Goal: Browse casually

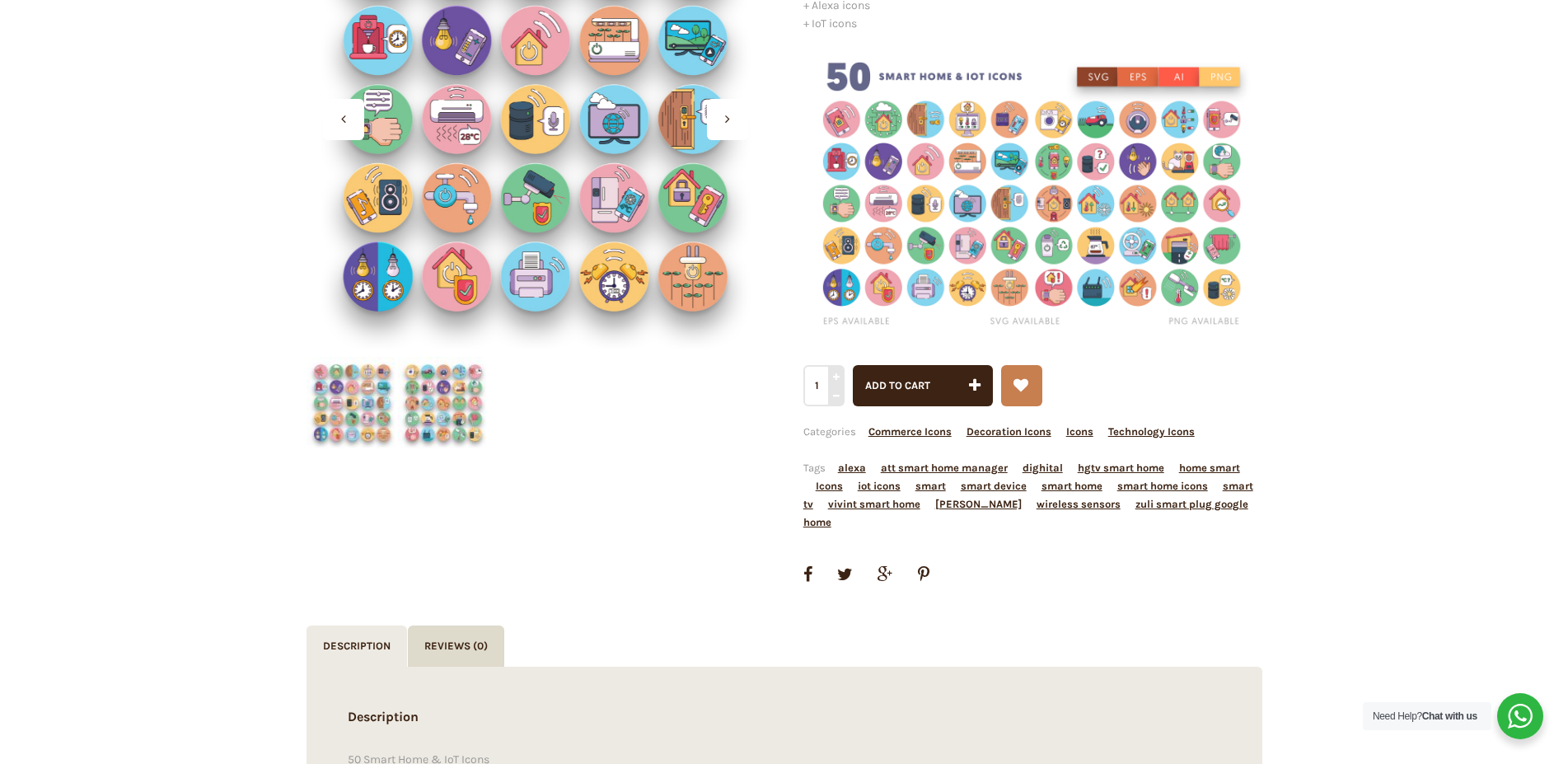
scroll to position [84, 0]
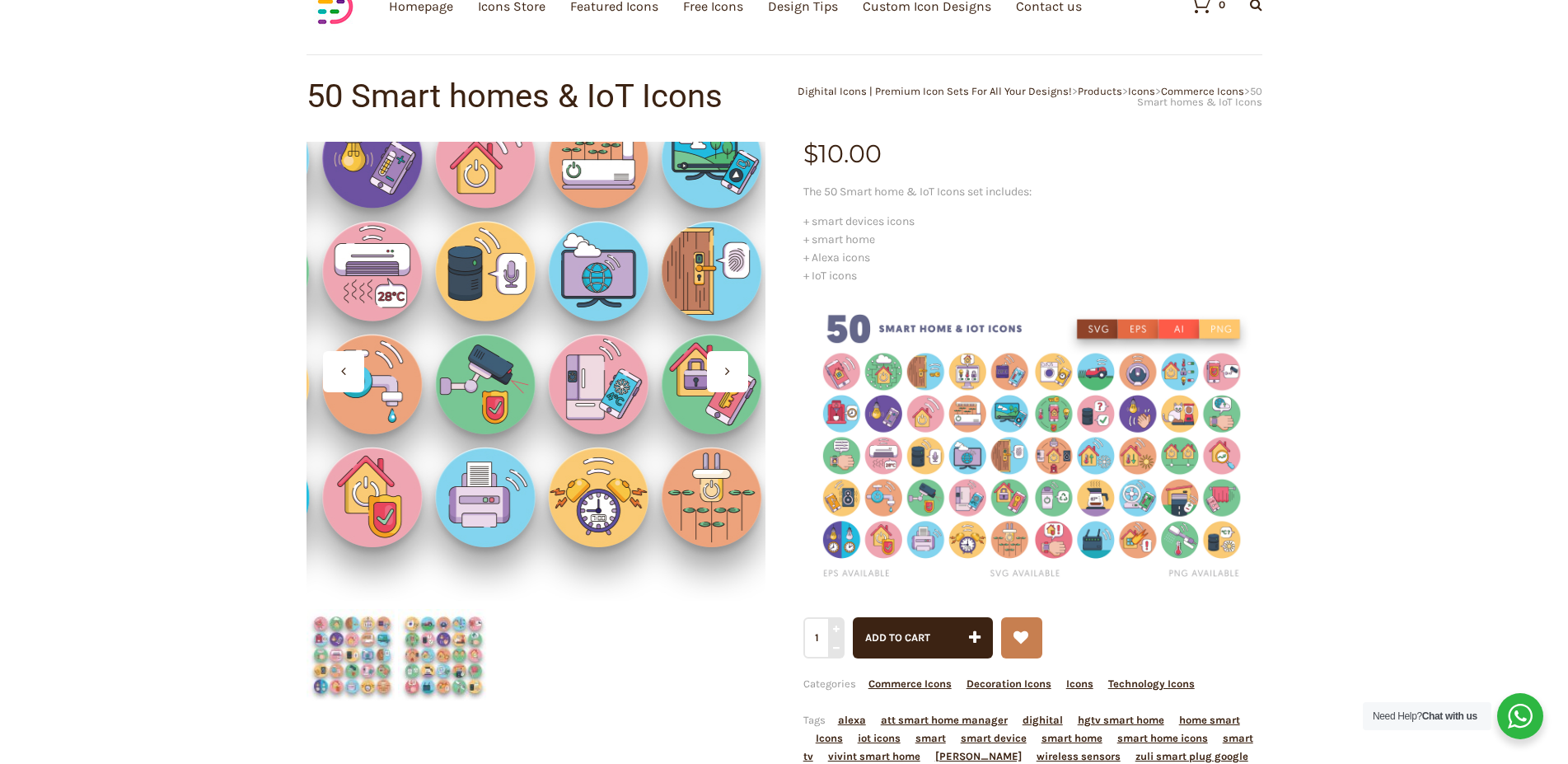
click at [570, 450] on div at bounding box center [535, 370] width 459 height 459
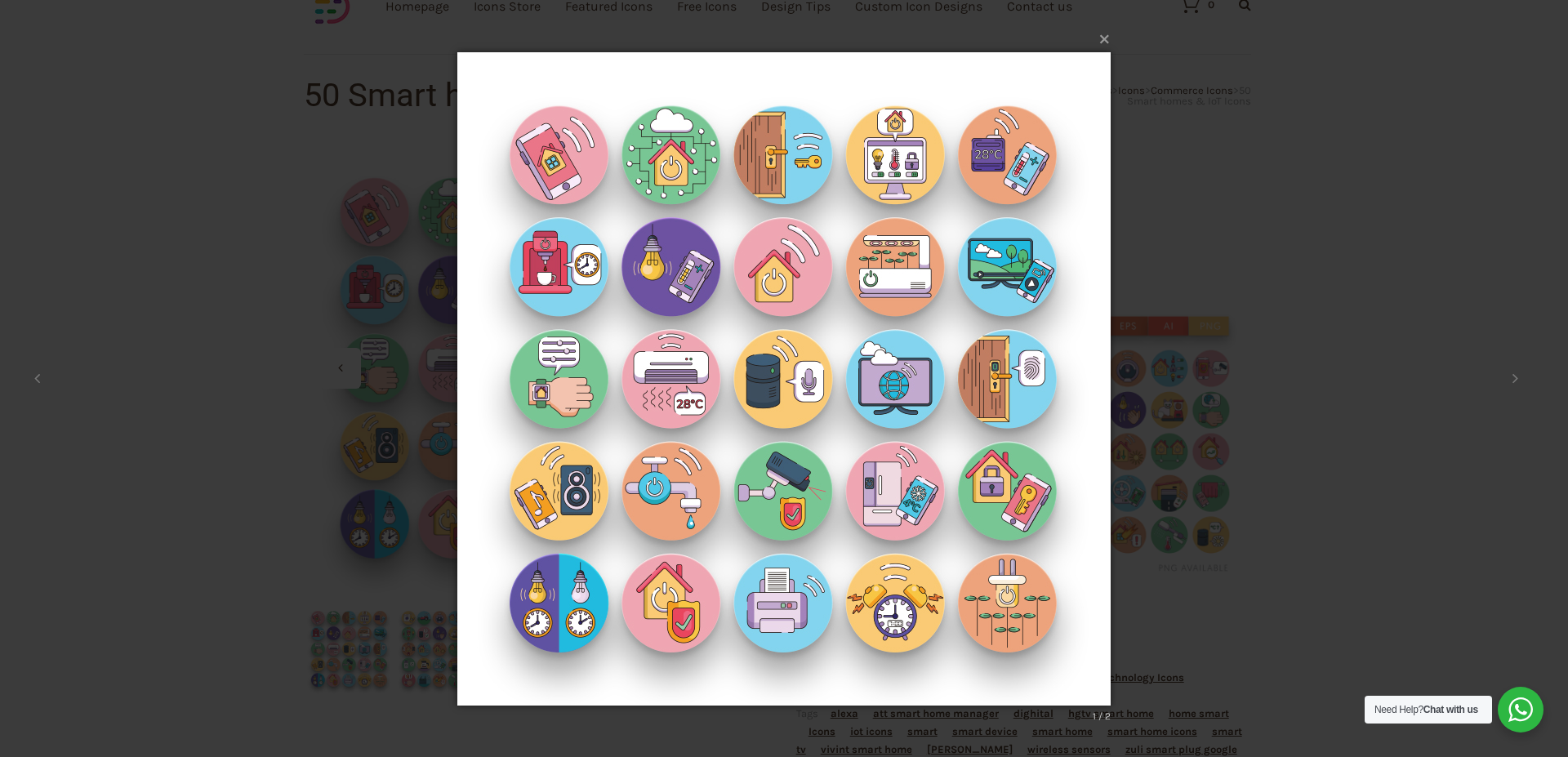
click at [1092, 38] on button "×" at bounding box center [788, 37] width 653 height 36
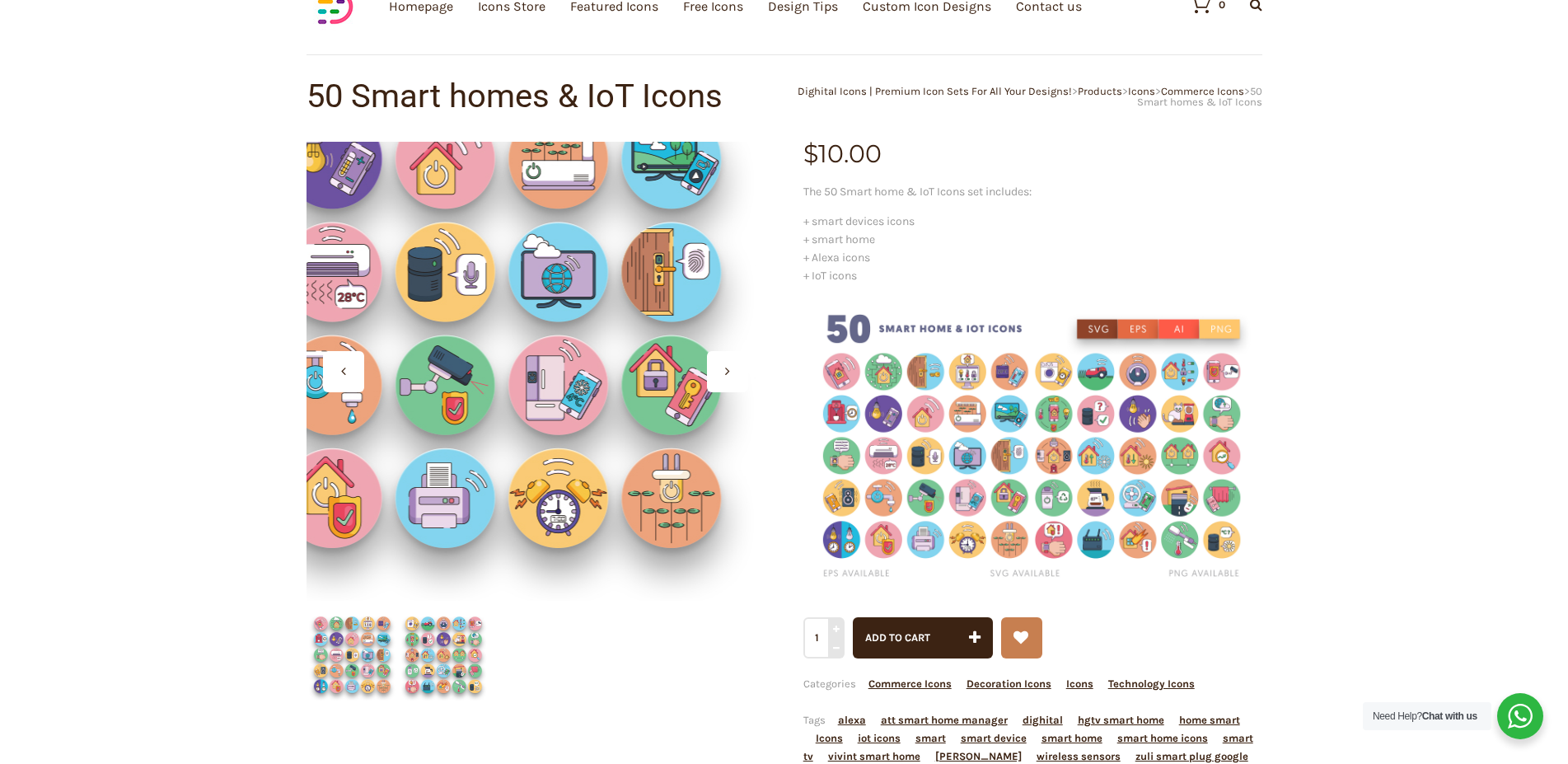
click at [599, 525] on div at bounding box center [535, 370] width 459 height 459
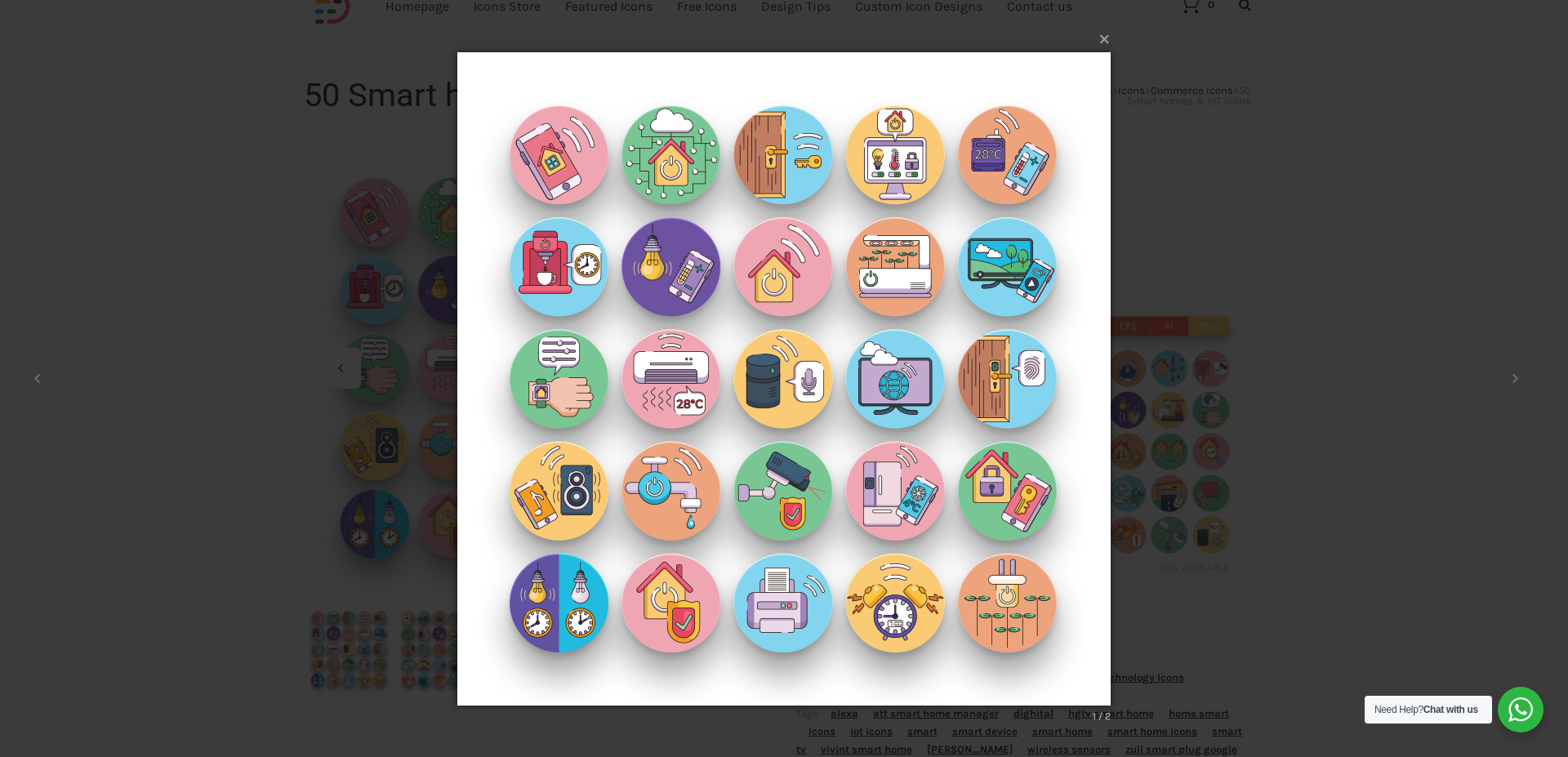
click at [1097, 41] on button "×" at bounding box center [788, 37] width 653 height 36
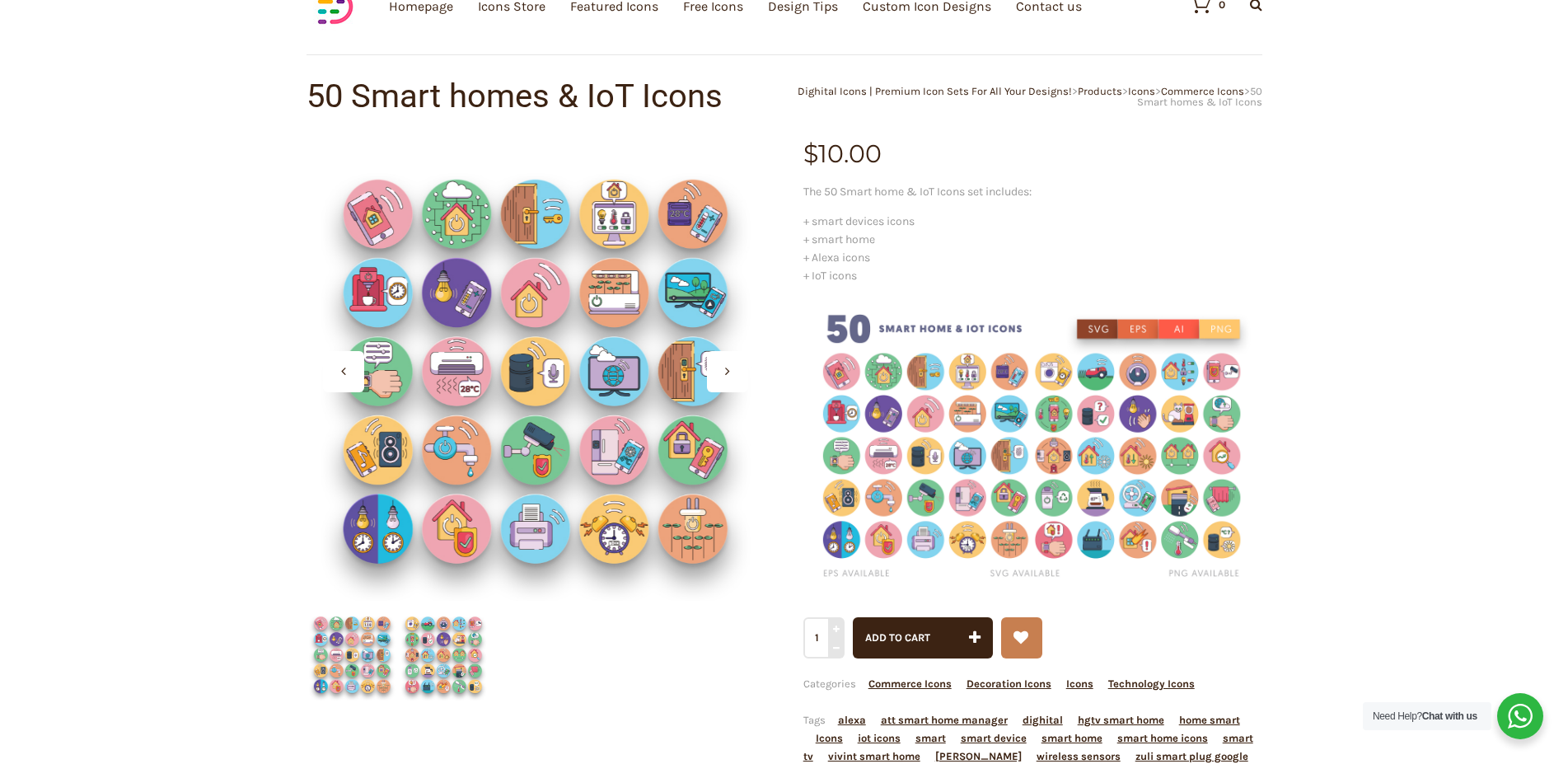
click at [962, 432] on img at bounding box center [1032, 444] width 459 height 295
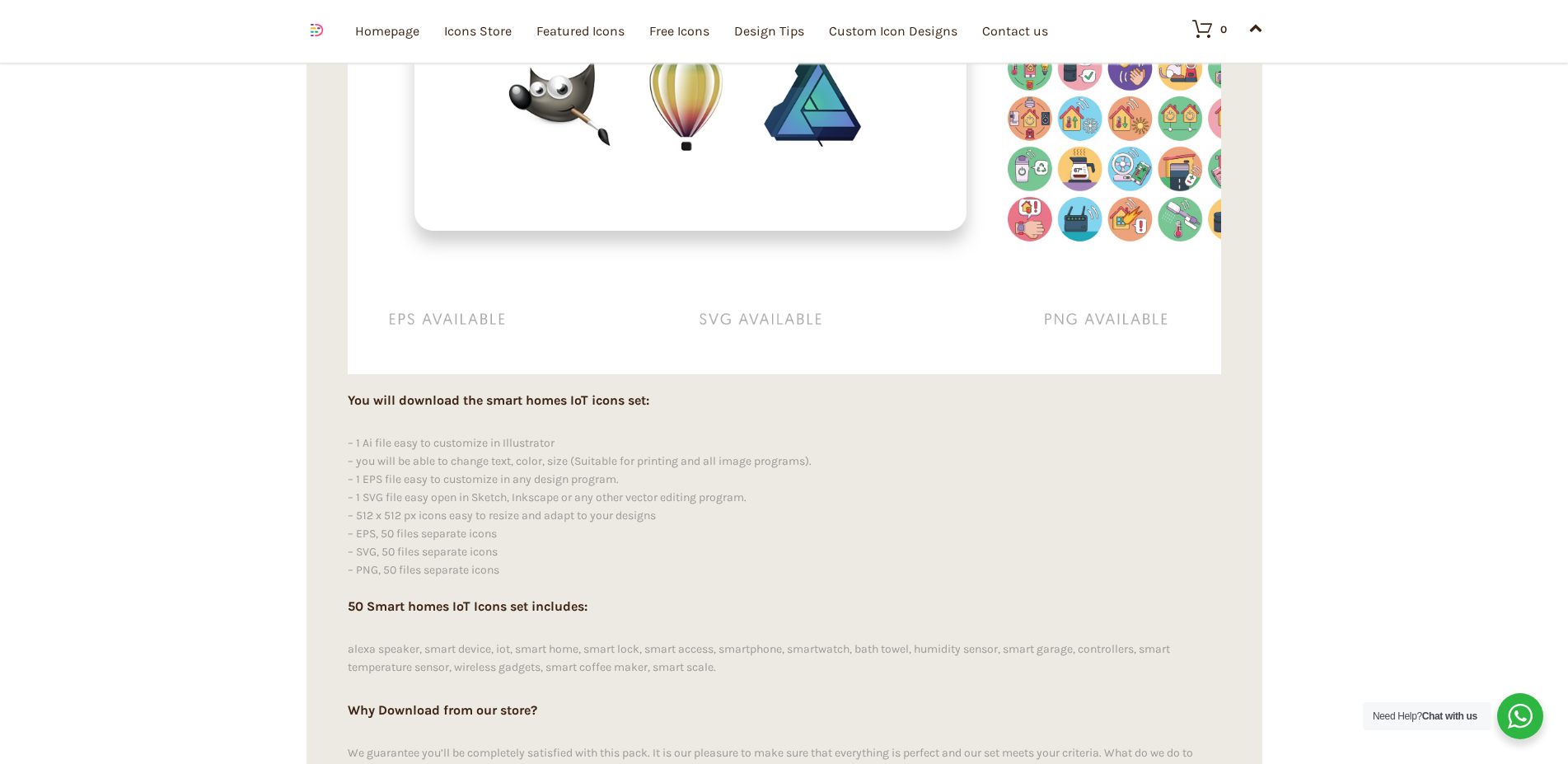
scroll to position [14964, 0]
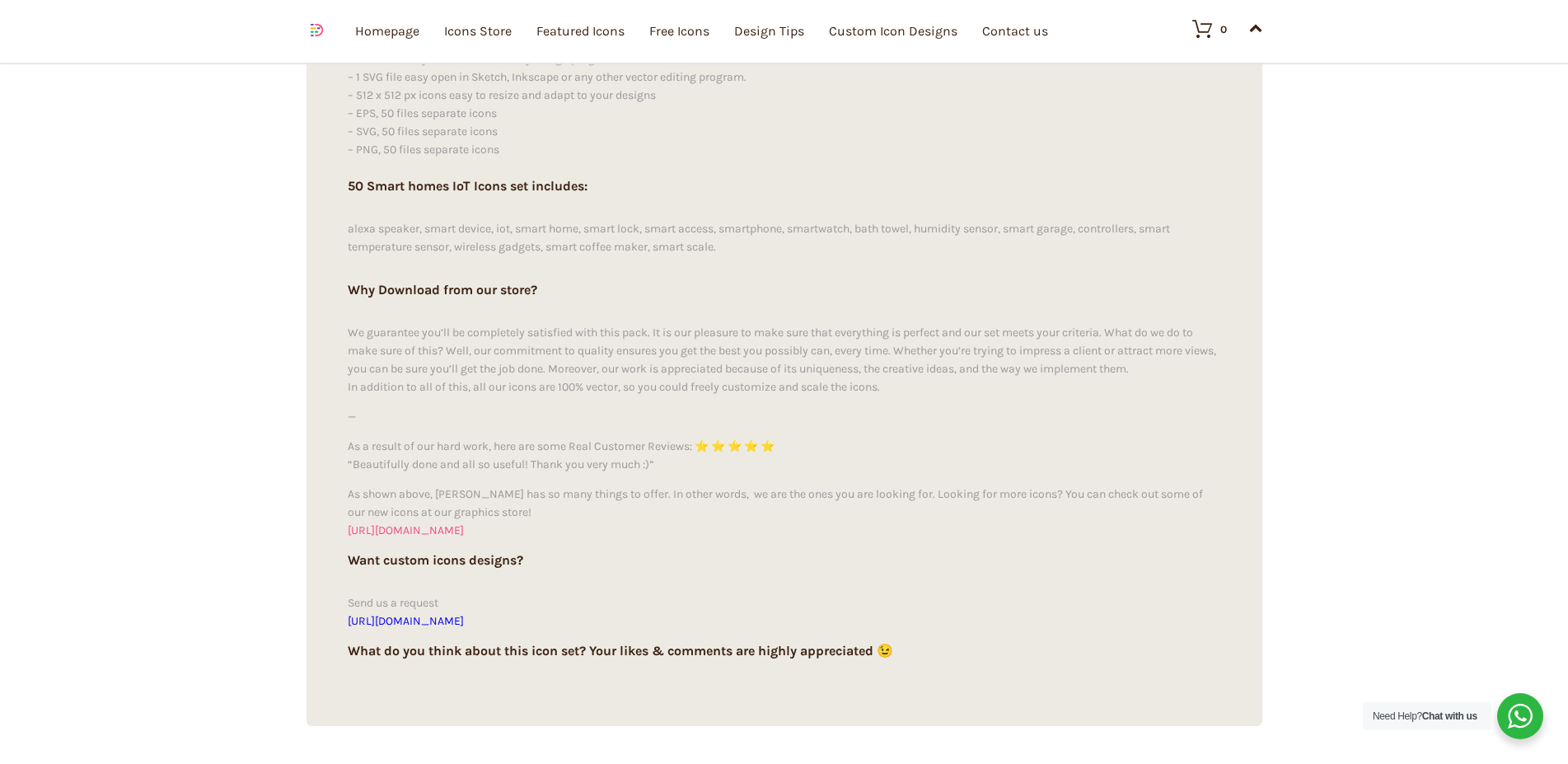
click at [450, 523] on link "[URL][DOMAIN_NAME]" at bounding box center [406, 530] width 116 height 14
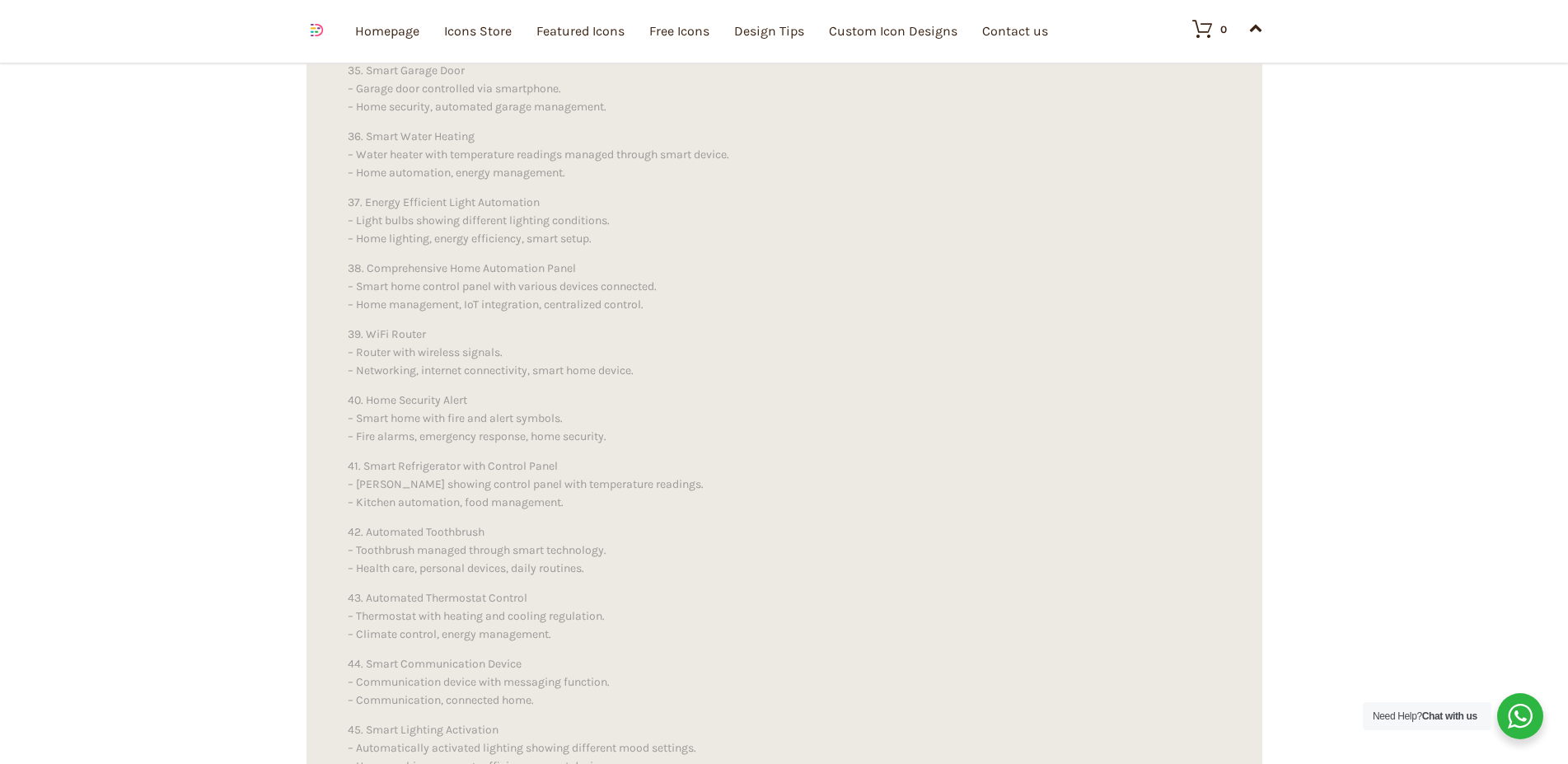
scroll to position [3952, 0]
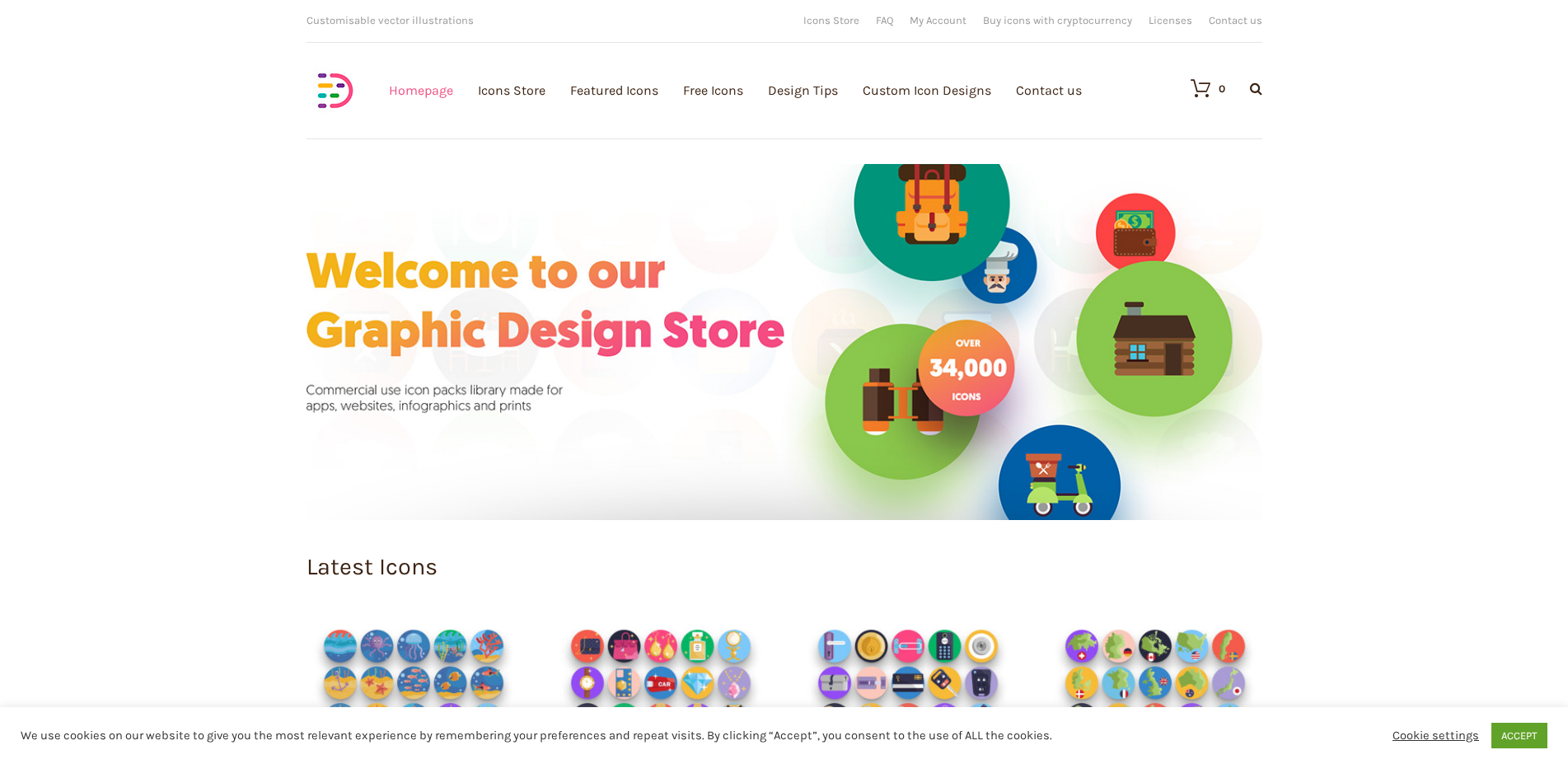
click at [410, 94] on link "Homepage" at bounding box center [420, 90] width 64 height 181
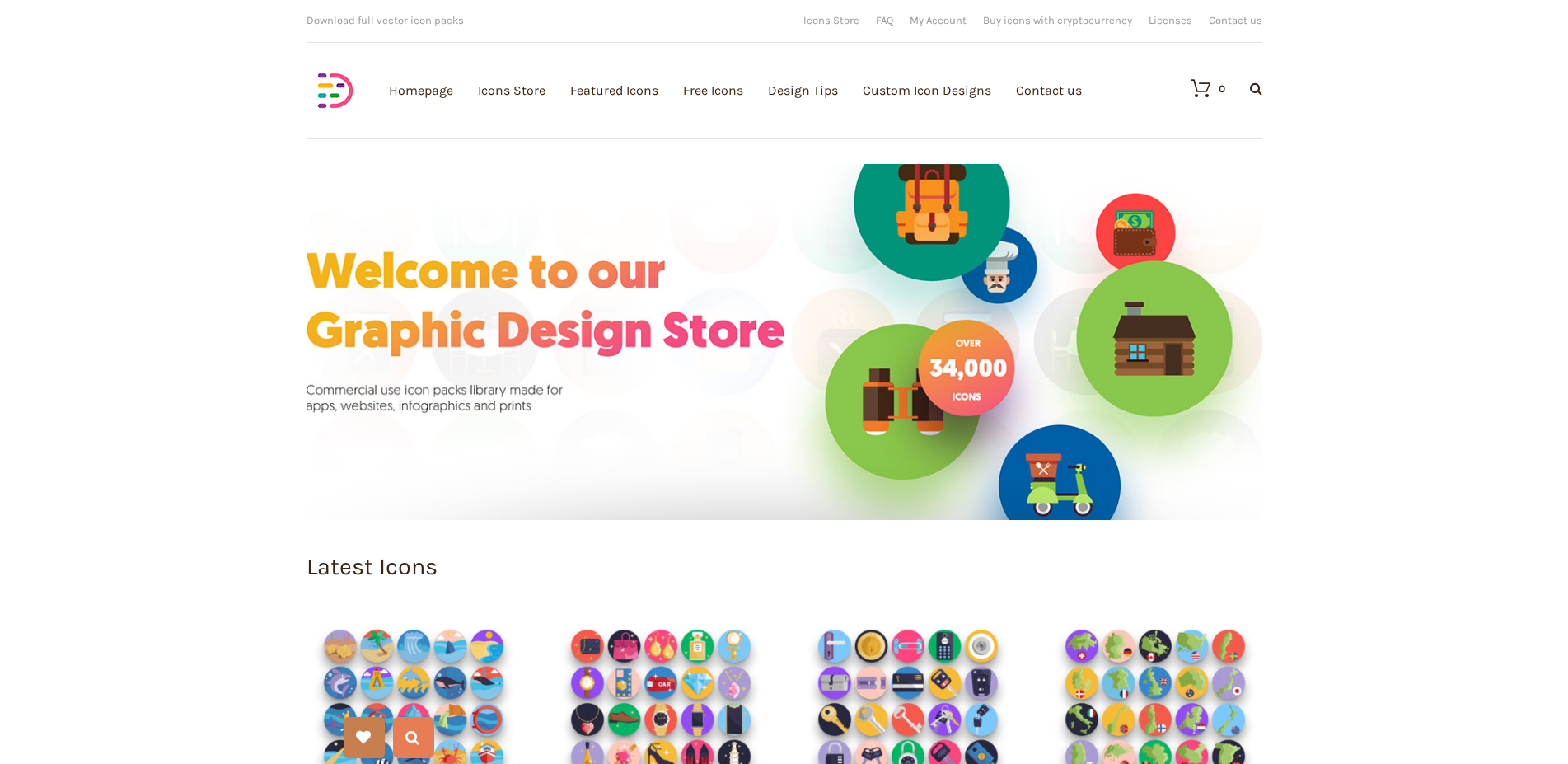
scroll to position [420, 0]
